Goal: Transaction & Acquisition: Purchase product/service

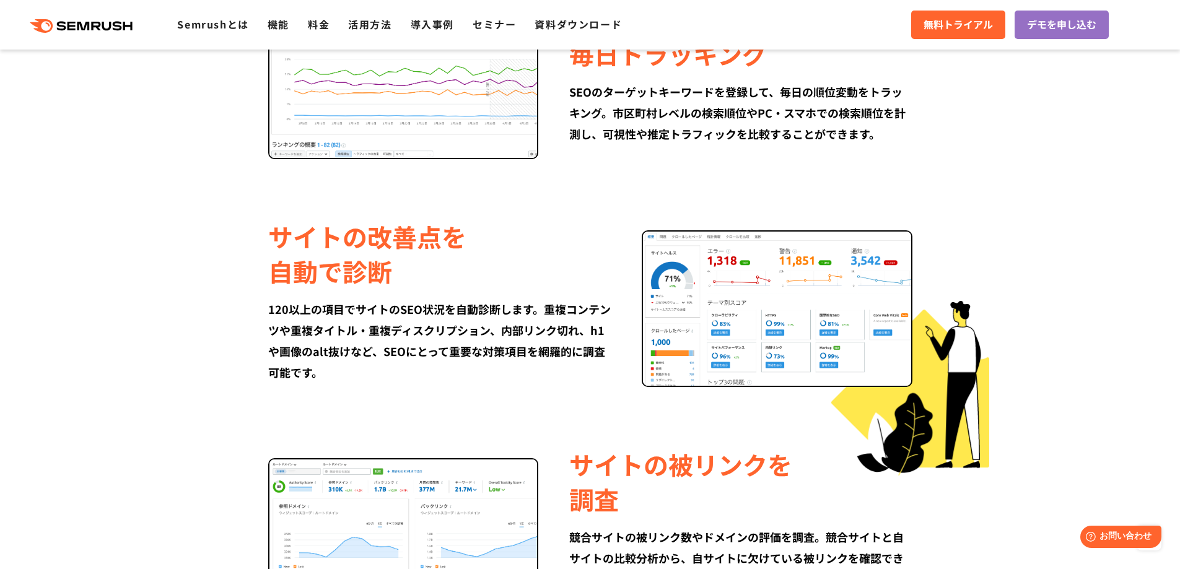
scroll to position [1177, 0]
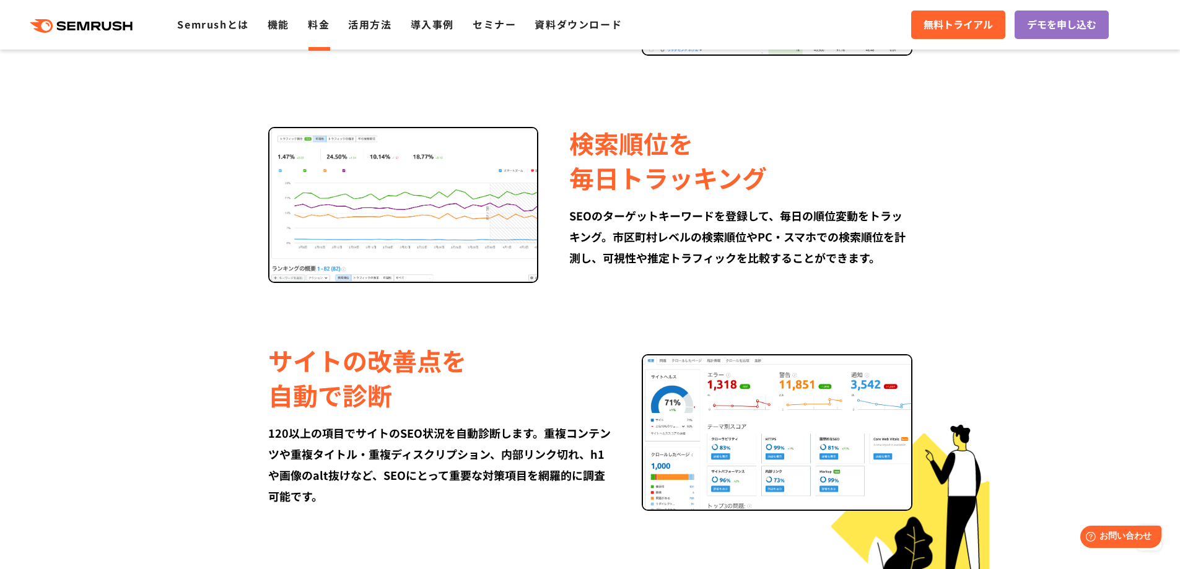
click at [318, 29] on link "料金" at bounding box center [319, 24] width 22 height 15
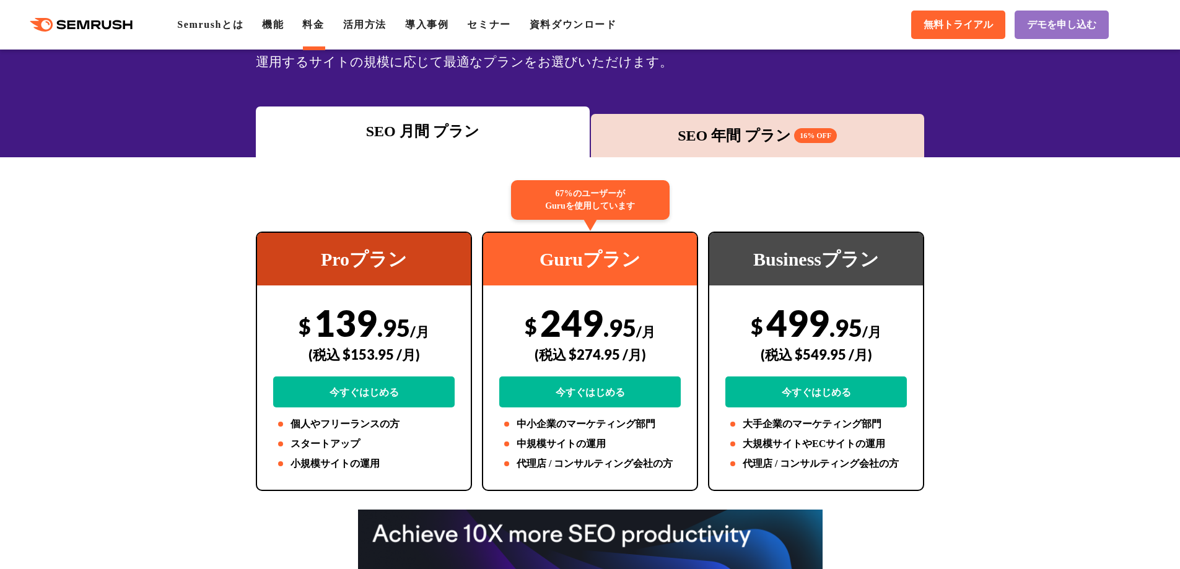
scroll to position [124, 0]
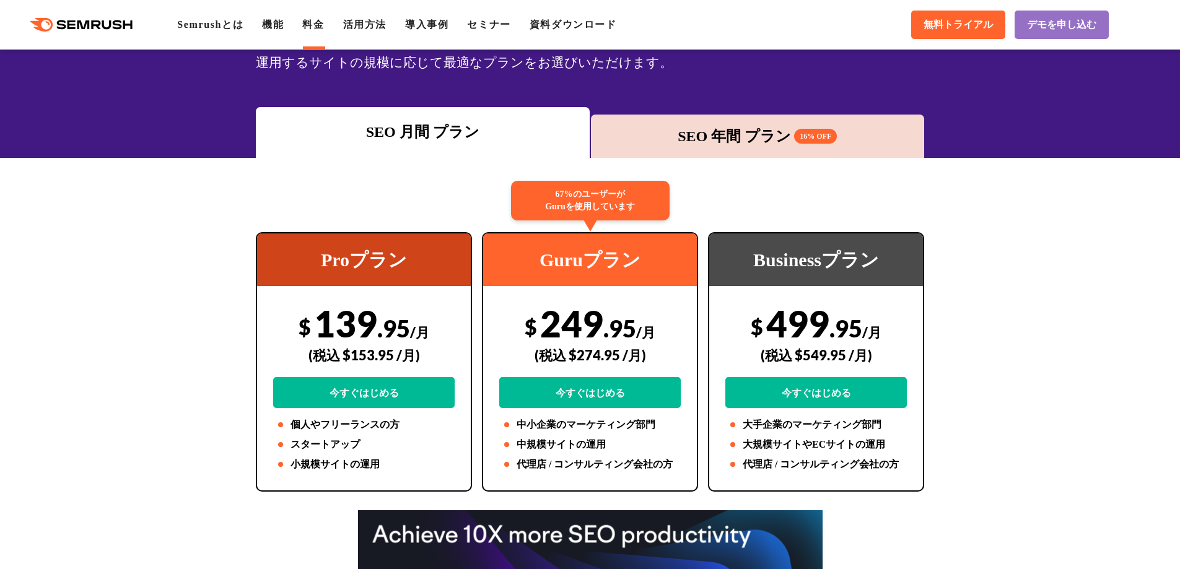
click at [636, 121] on div "SEO 年間 プラン 16% OFF" at bounding box center [758, 136] width 334 height 43
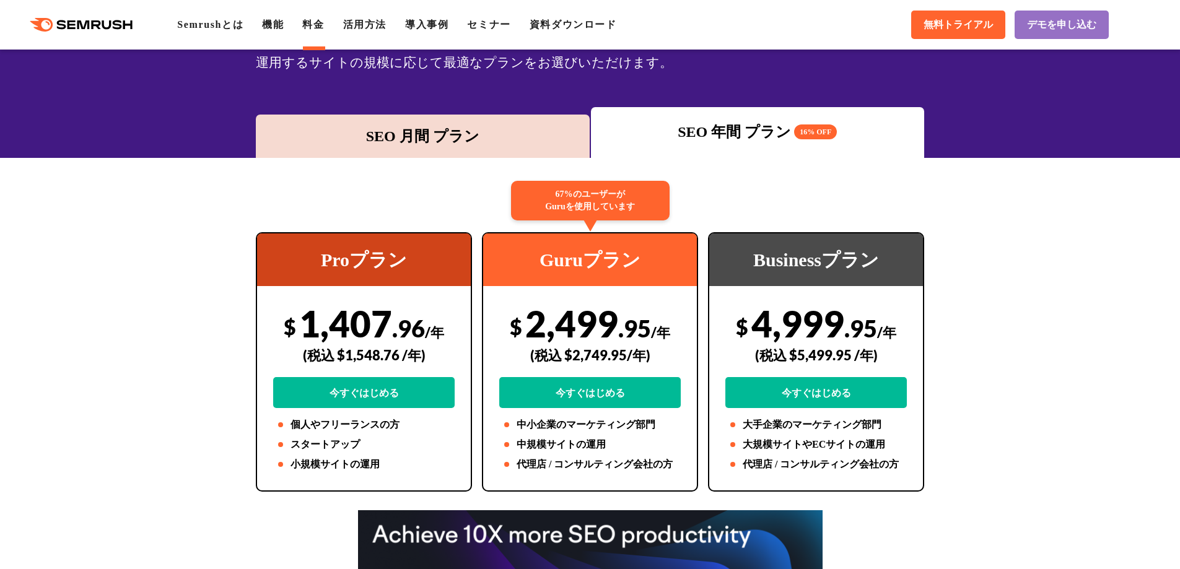
click at [547, 132] on div "SEO 月間 プラン" at bounding box center [423, 136] width 322 height 22
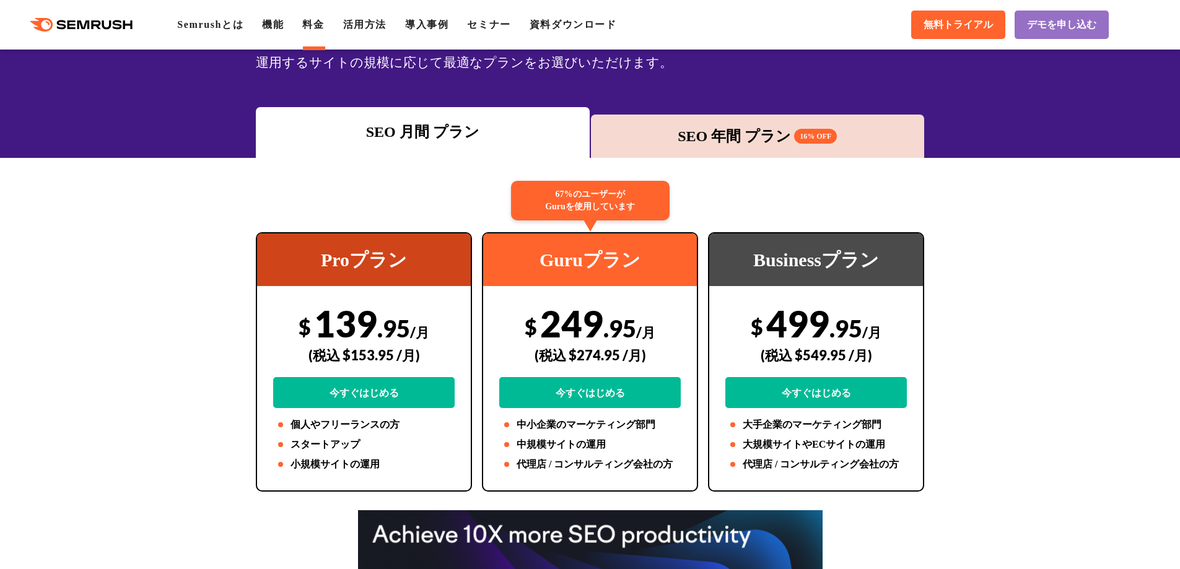
click at [647, 129] on div "SEO 年間 プラン 16% OFF" at bounding box center [758, 136] width 322 height 22
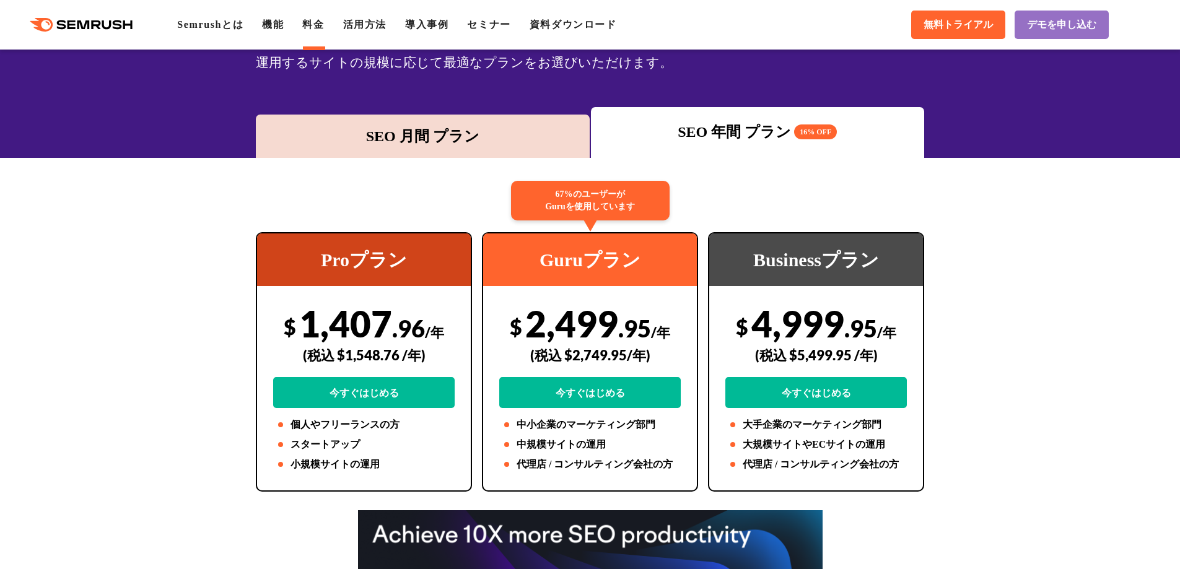
click at [481, 131] on div "SEO 月間 プラン" at bounding box center [423, 136] width 322 height 22
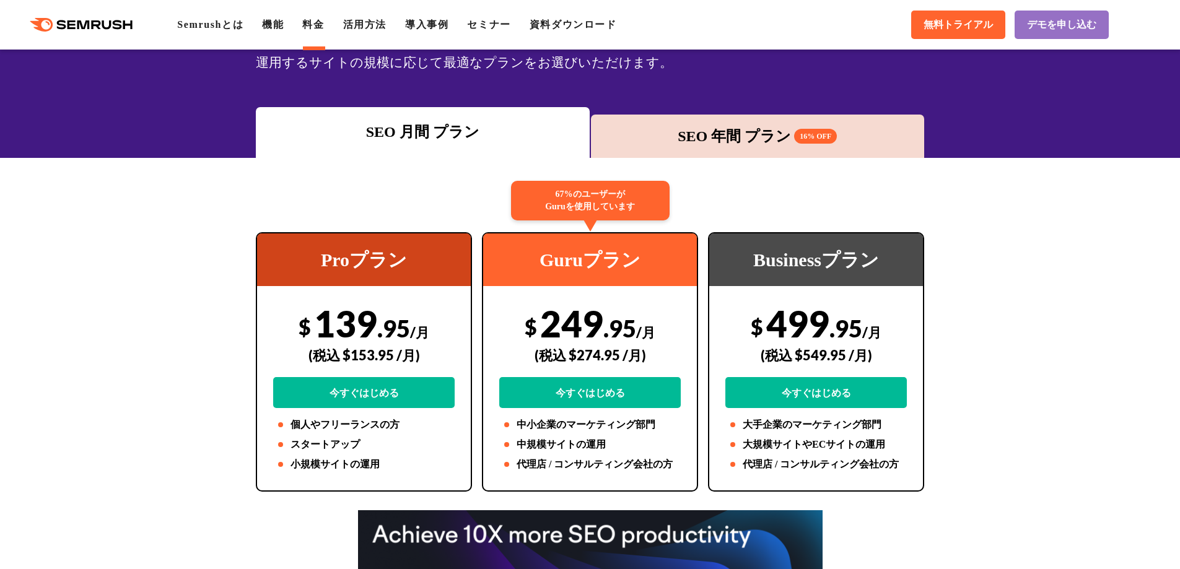
click at [87, 24] on polygon at bounding box center [85, 24] width 12 height 9
